Goal: Find specific page/section: Find specific page/section

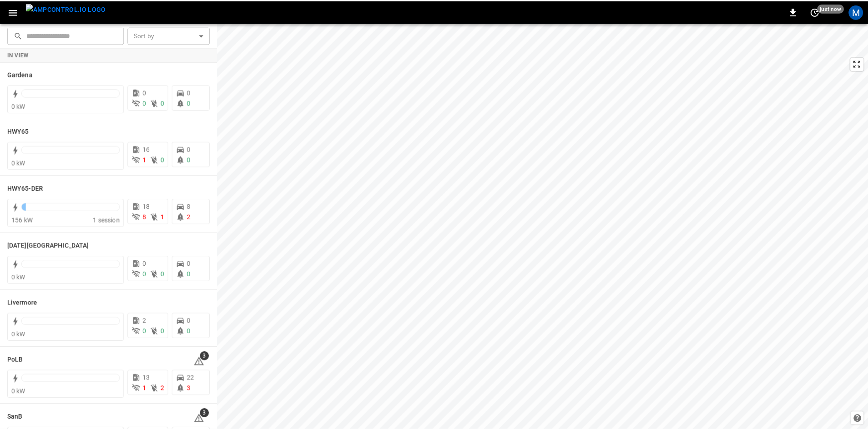
scroll to position [161, 0]
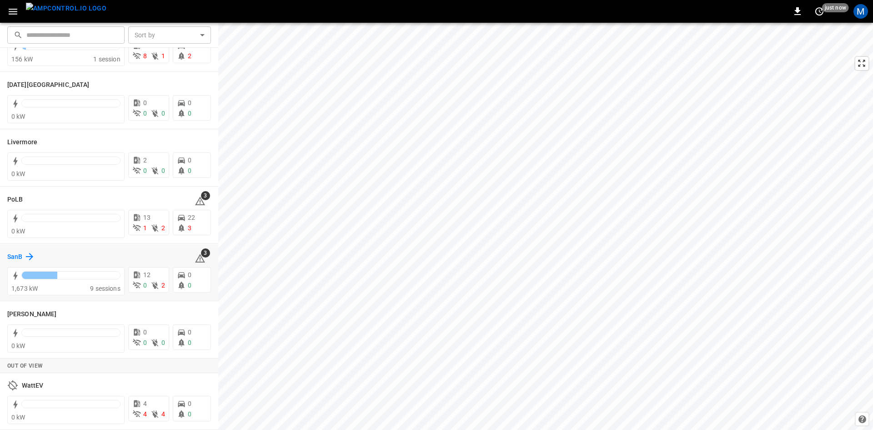
click at [20, 251] on div "SanB" at bounding box center [21, 256] width 28 height 11
